Goal: Information Seeking & Learning: Learn about a topic

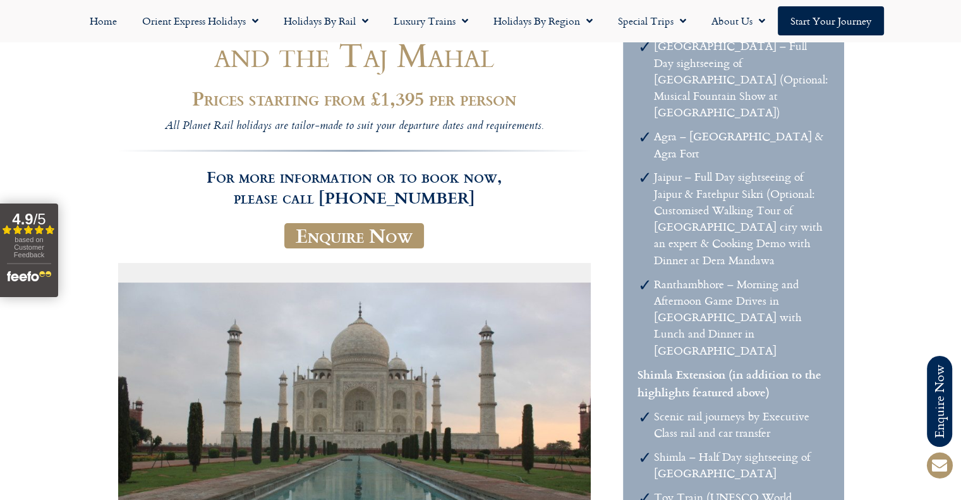
scroll to position [220, 0]
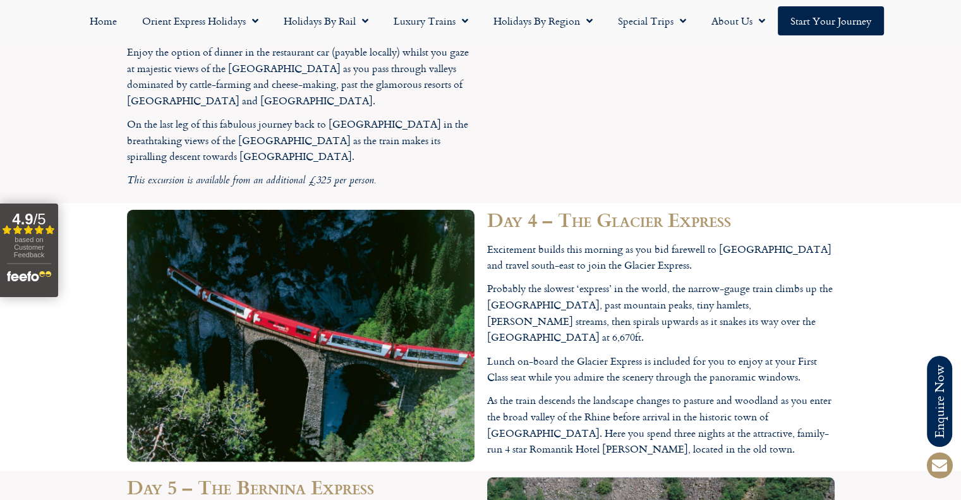
scroll to position [2849, 0]
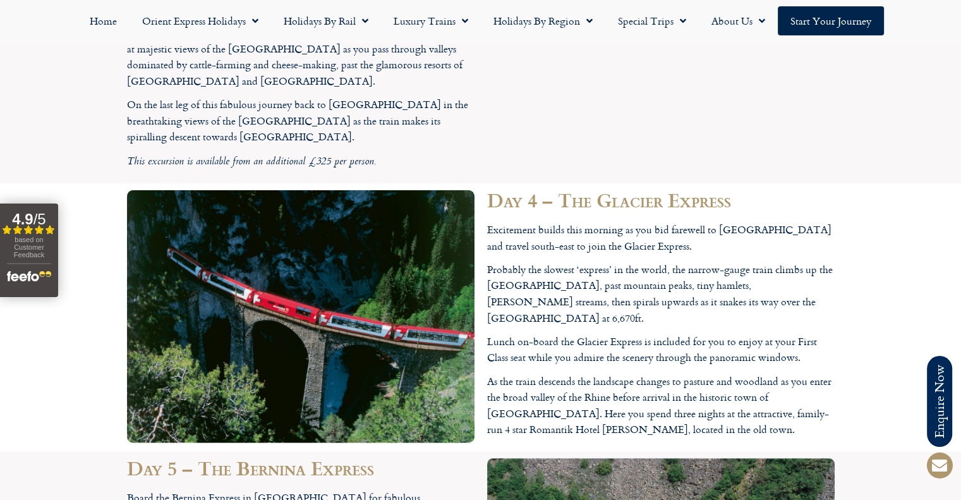
scroll to position [2849, 0]
